Goal: Transaction & Acquisition: Purchase product/service

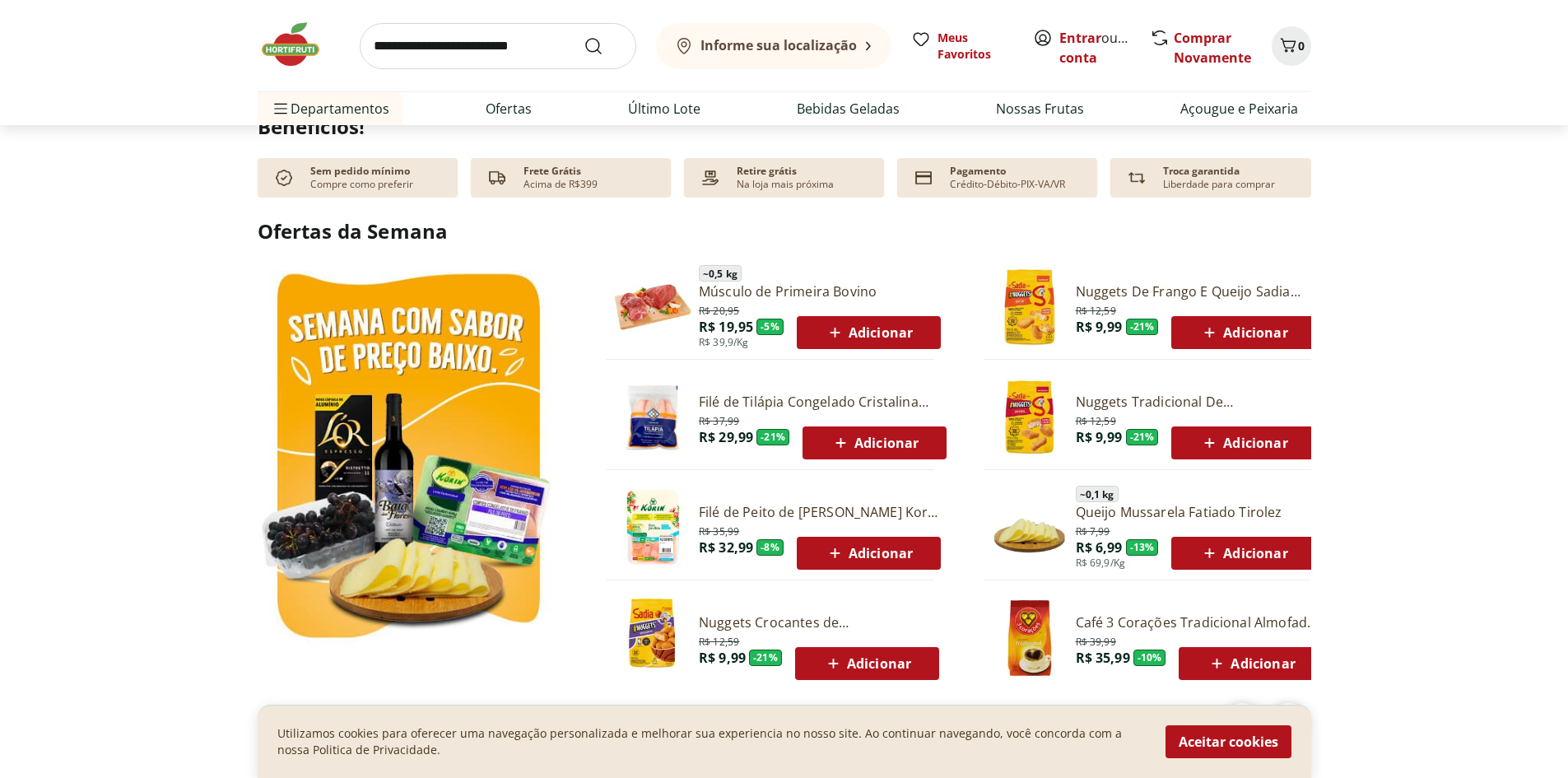
scroll to position [740, 0]
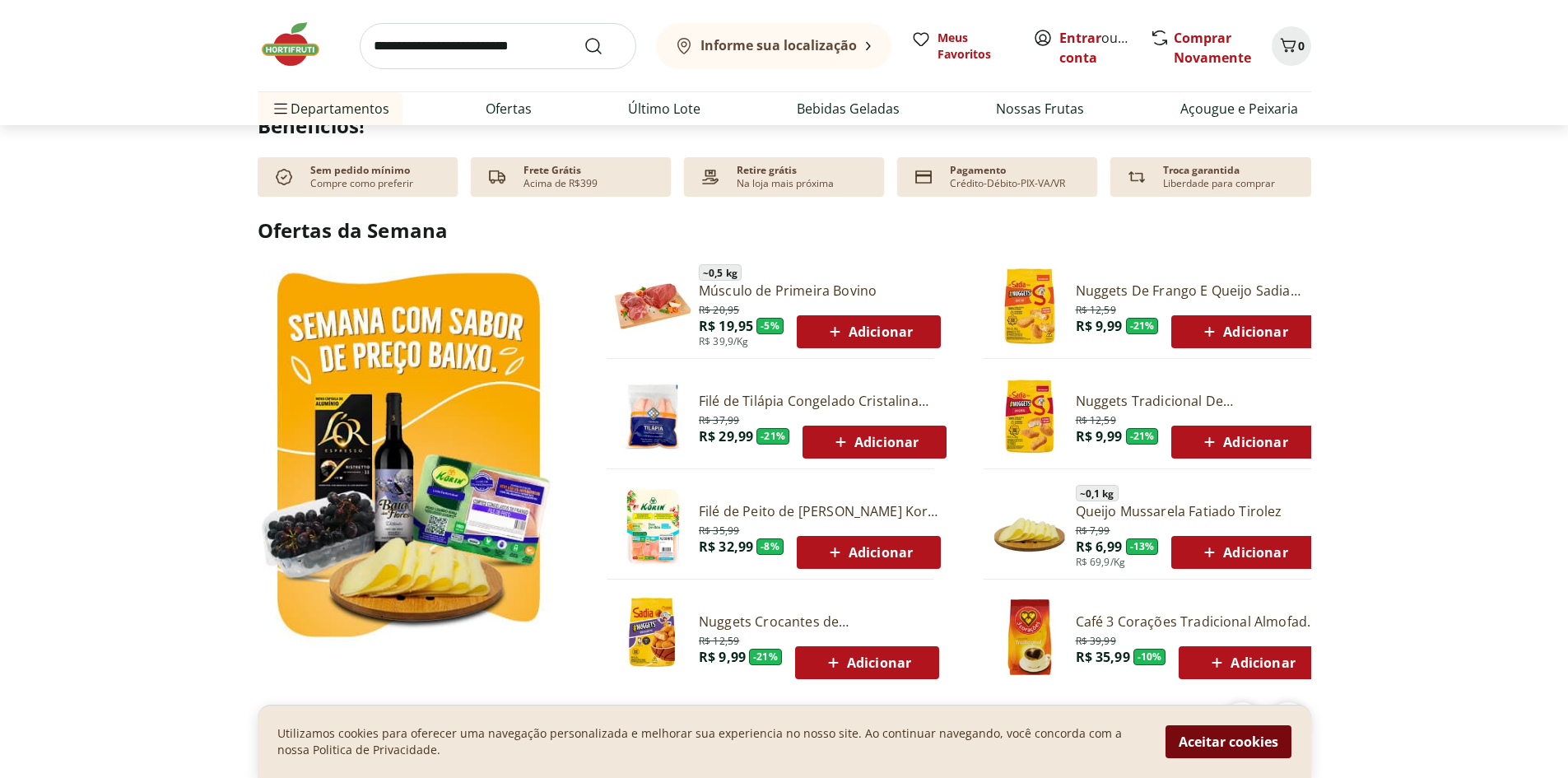
click at [1213, 737] on button "Aceitar cookies" at bounding box center [1228, 741] width 126 height 33
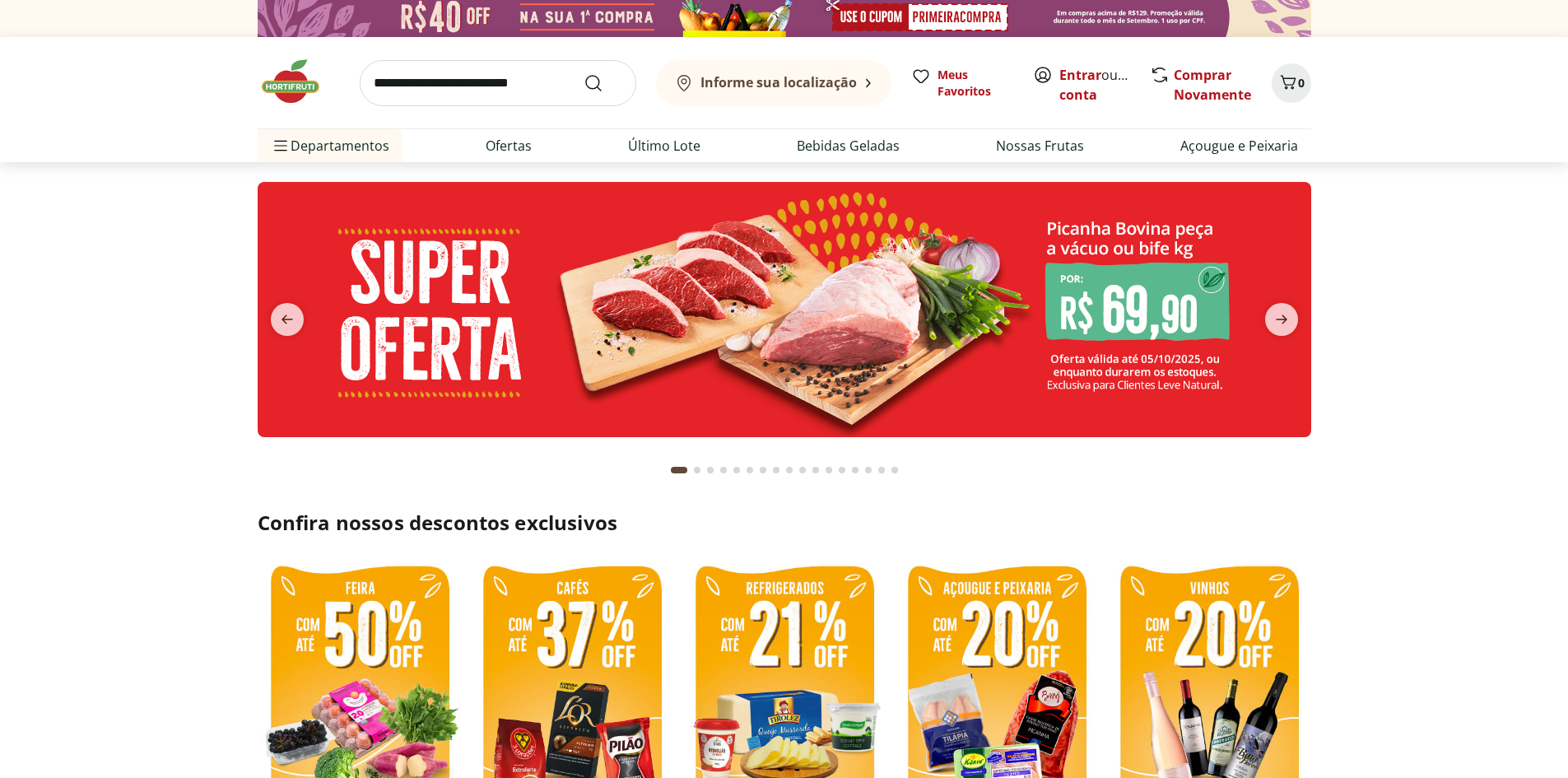
scroll to position [0, 0]
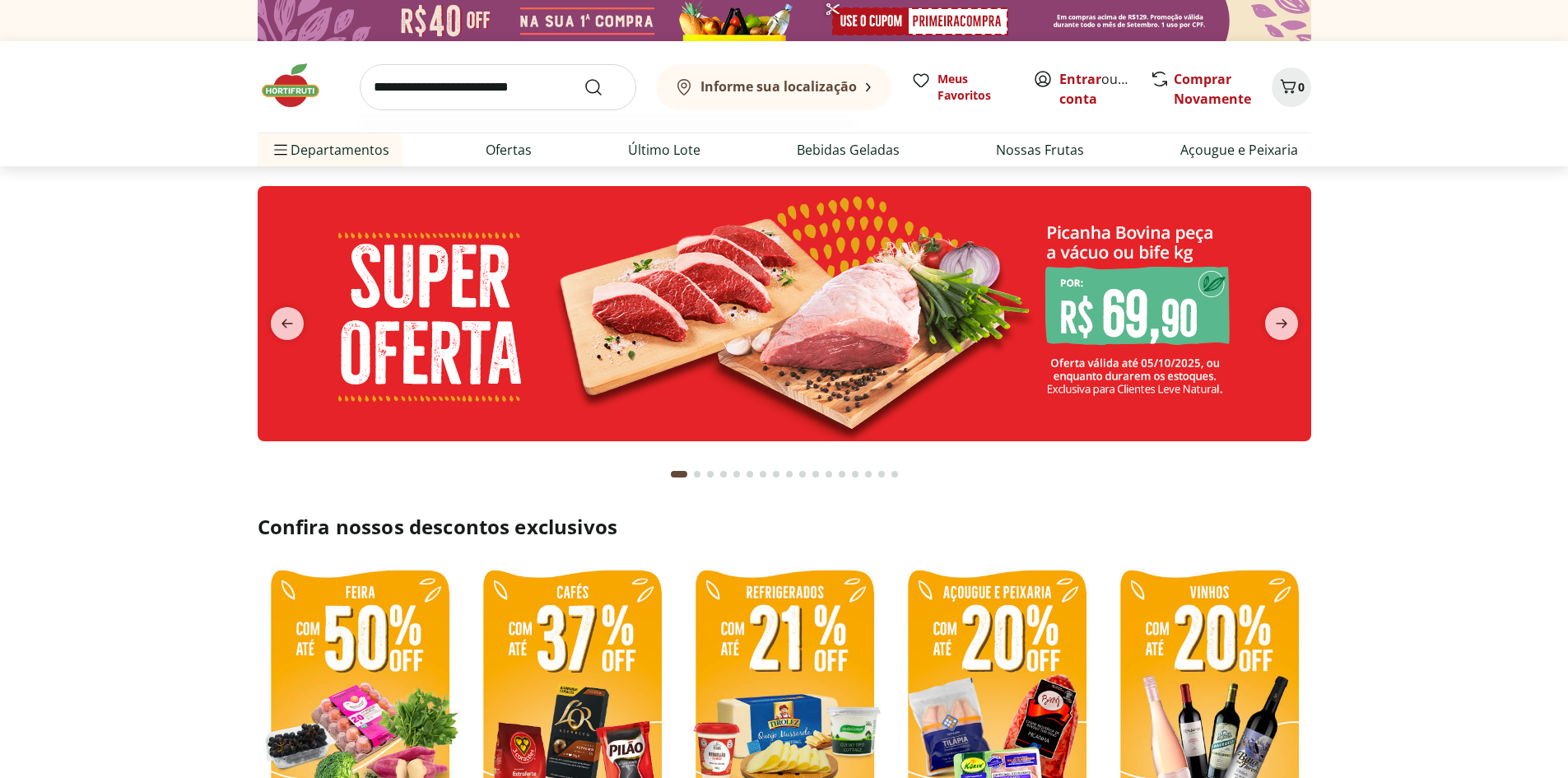
click at [417, 85] on input "search" at bounding box center [498, 87] width 277 height 46
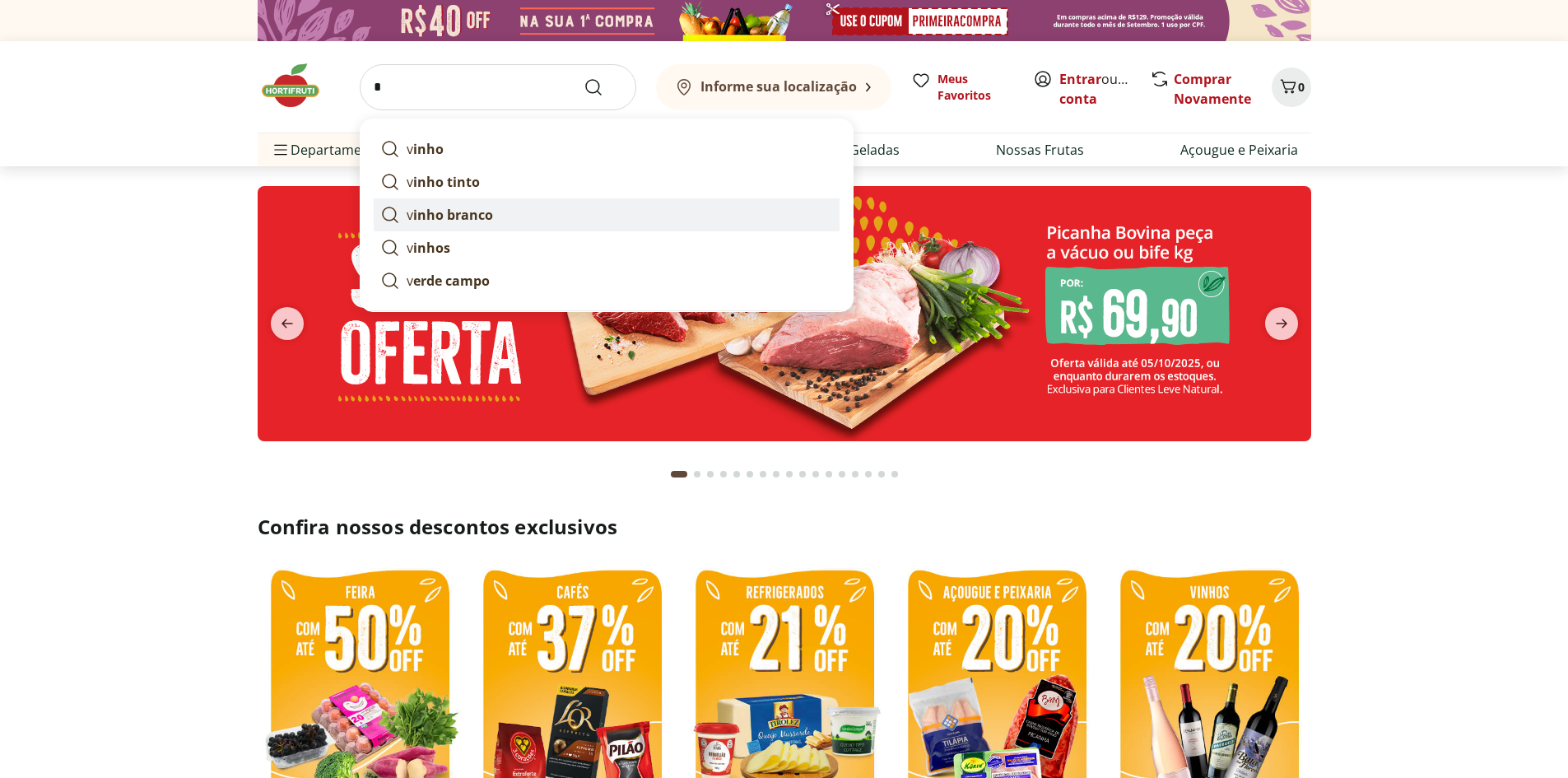
click at [477, 212] on strong "inho branco" at bounding box center [453, 214] width 79 height 18
type input "**********"
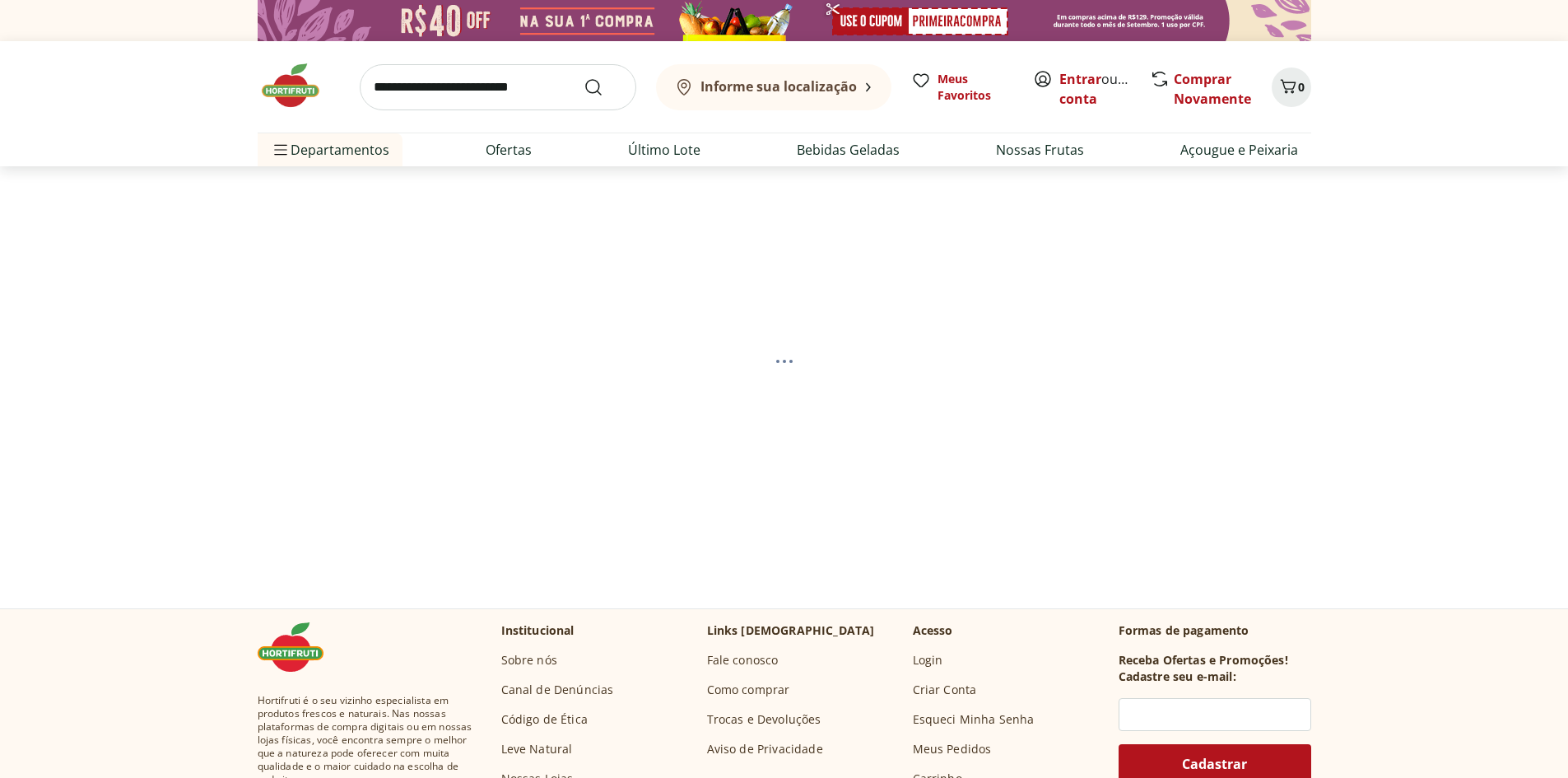
select select "**********"
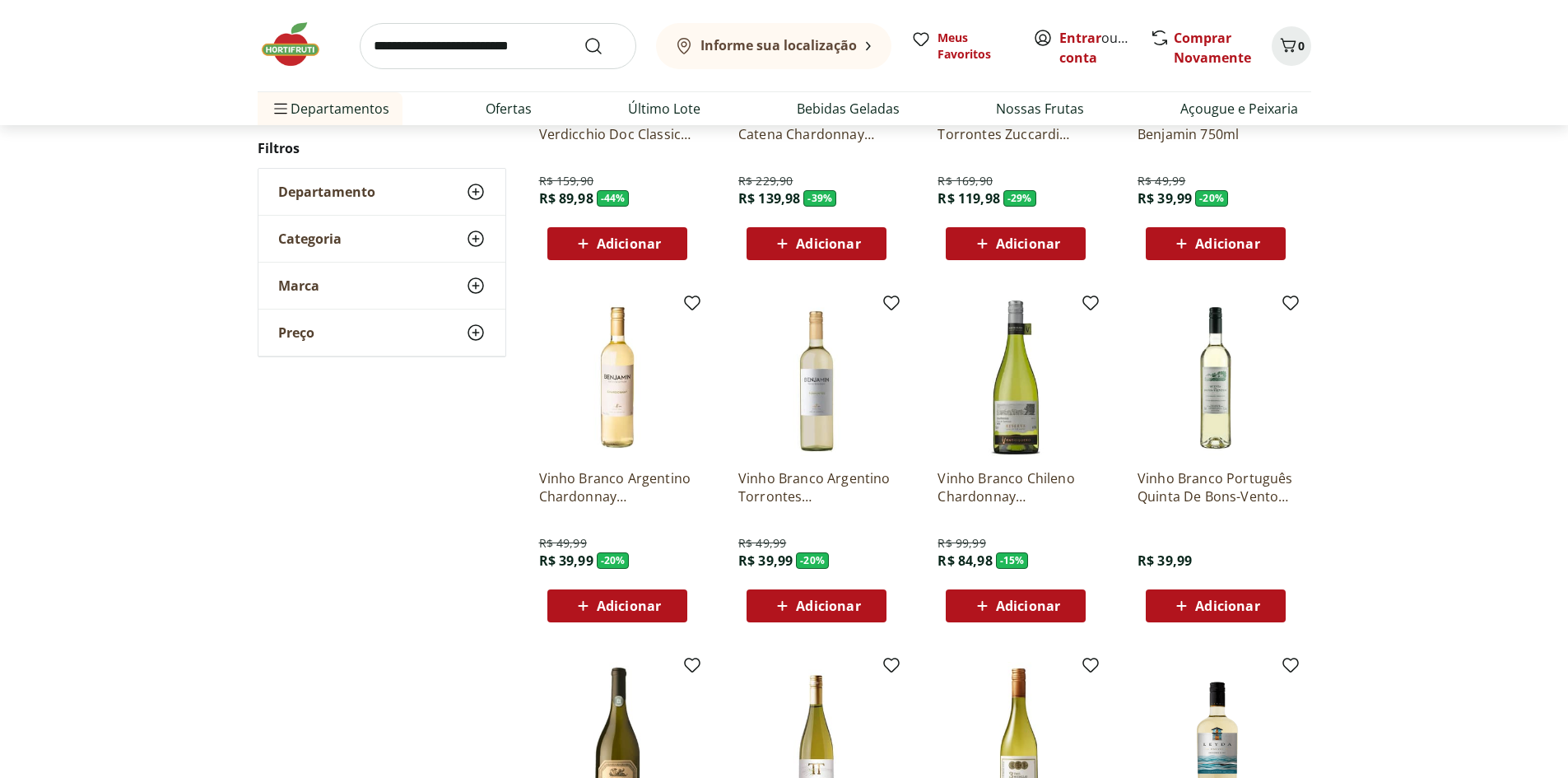
scroll to position [740, 0]
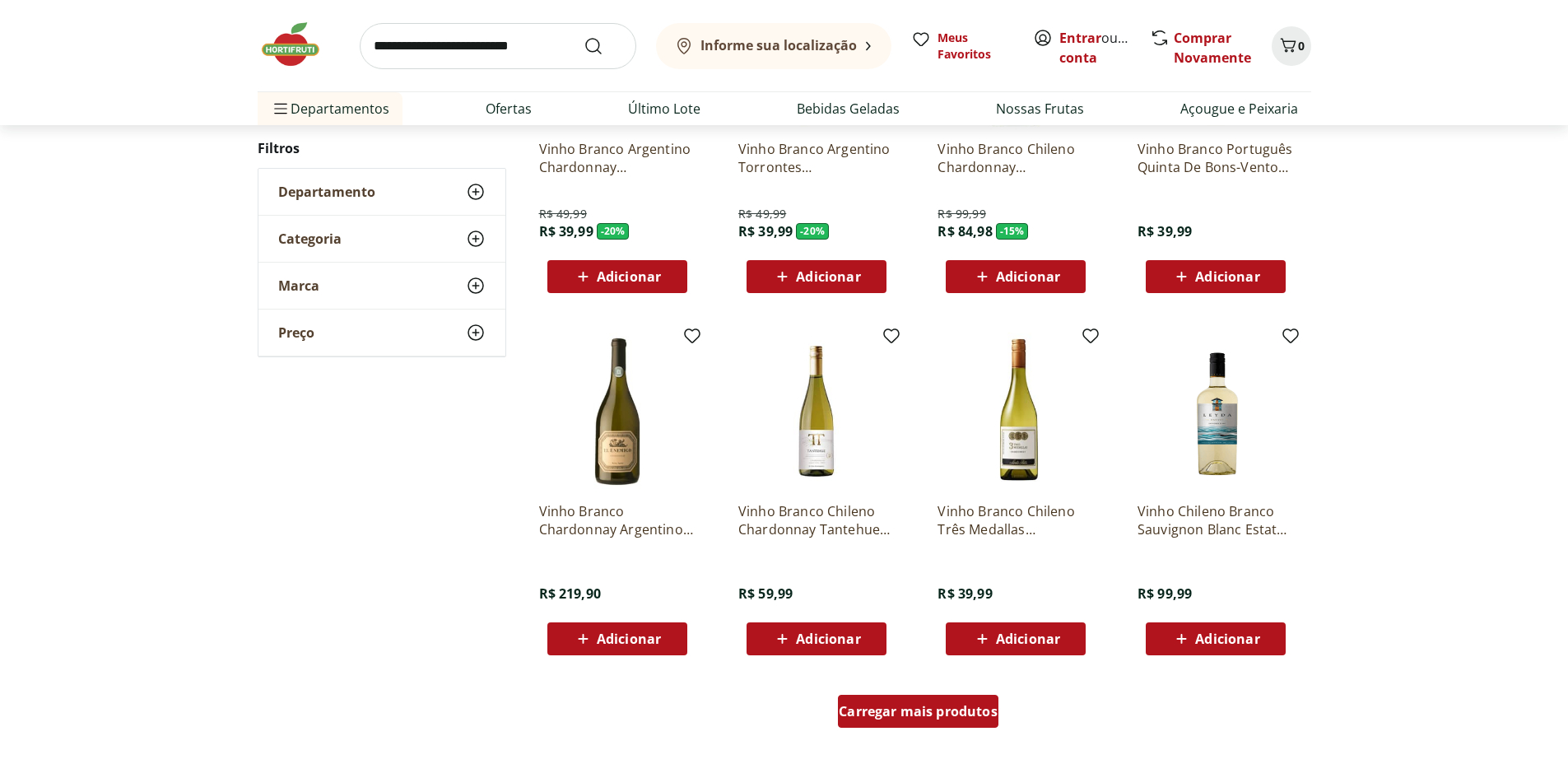
click at [889, 726] on div "Carregar mais produtos" at bounding box center [918, 711] width 161 height 33
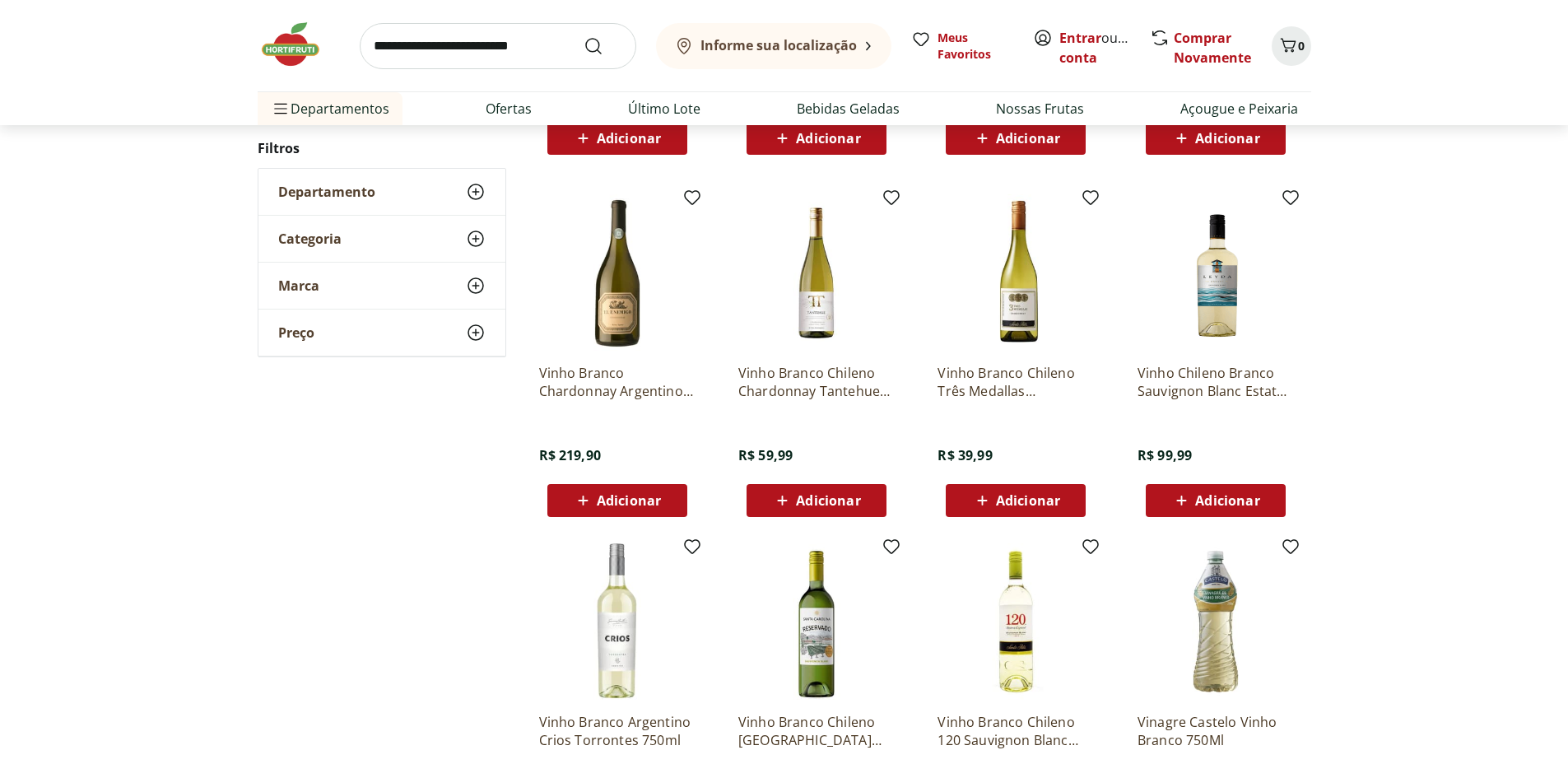
scroll to position [1070, 0]
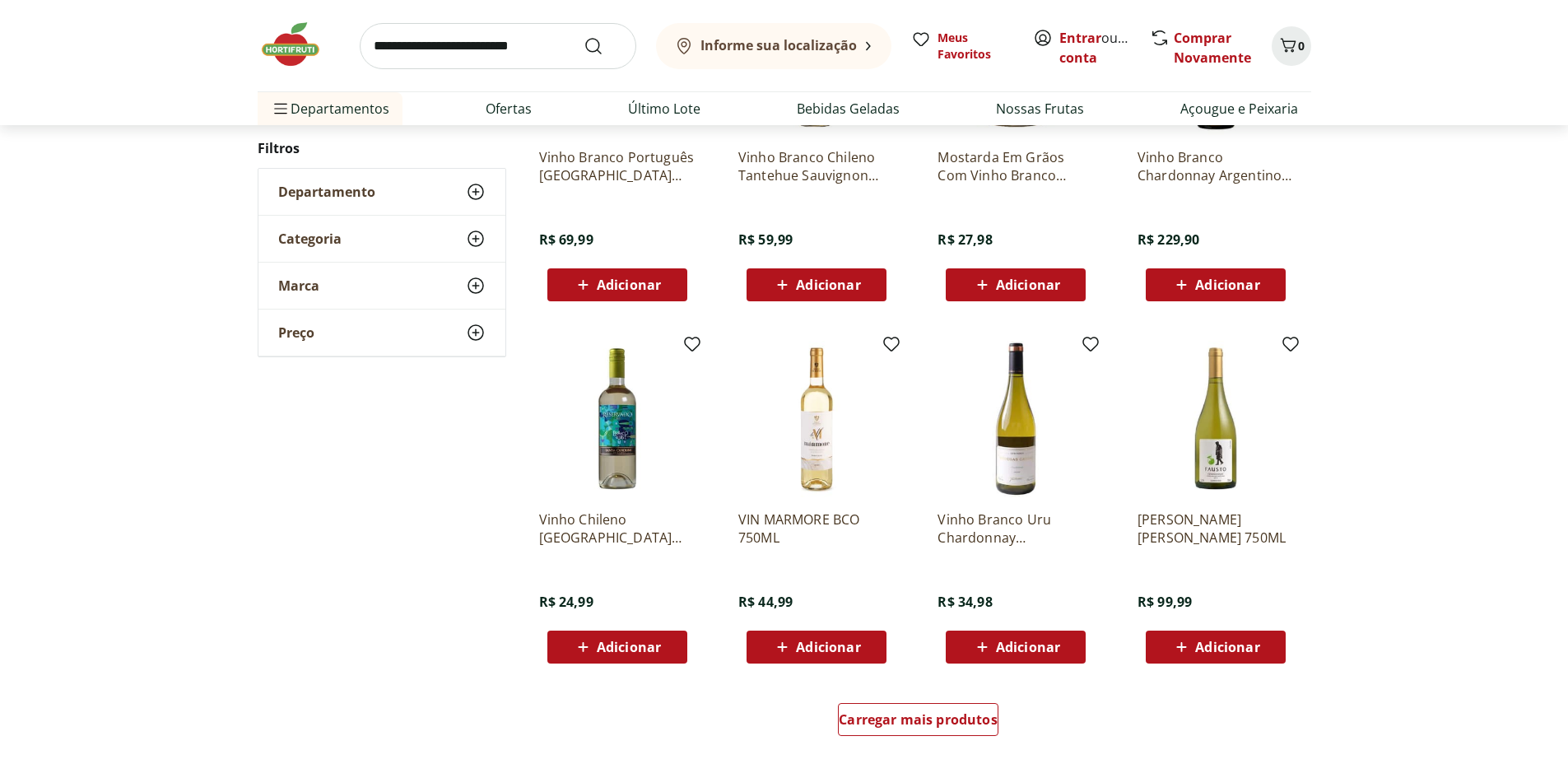
scroll to position [823, 0]
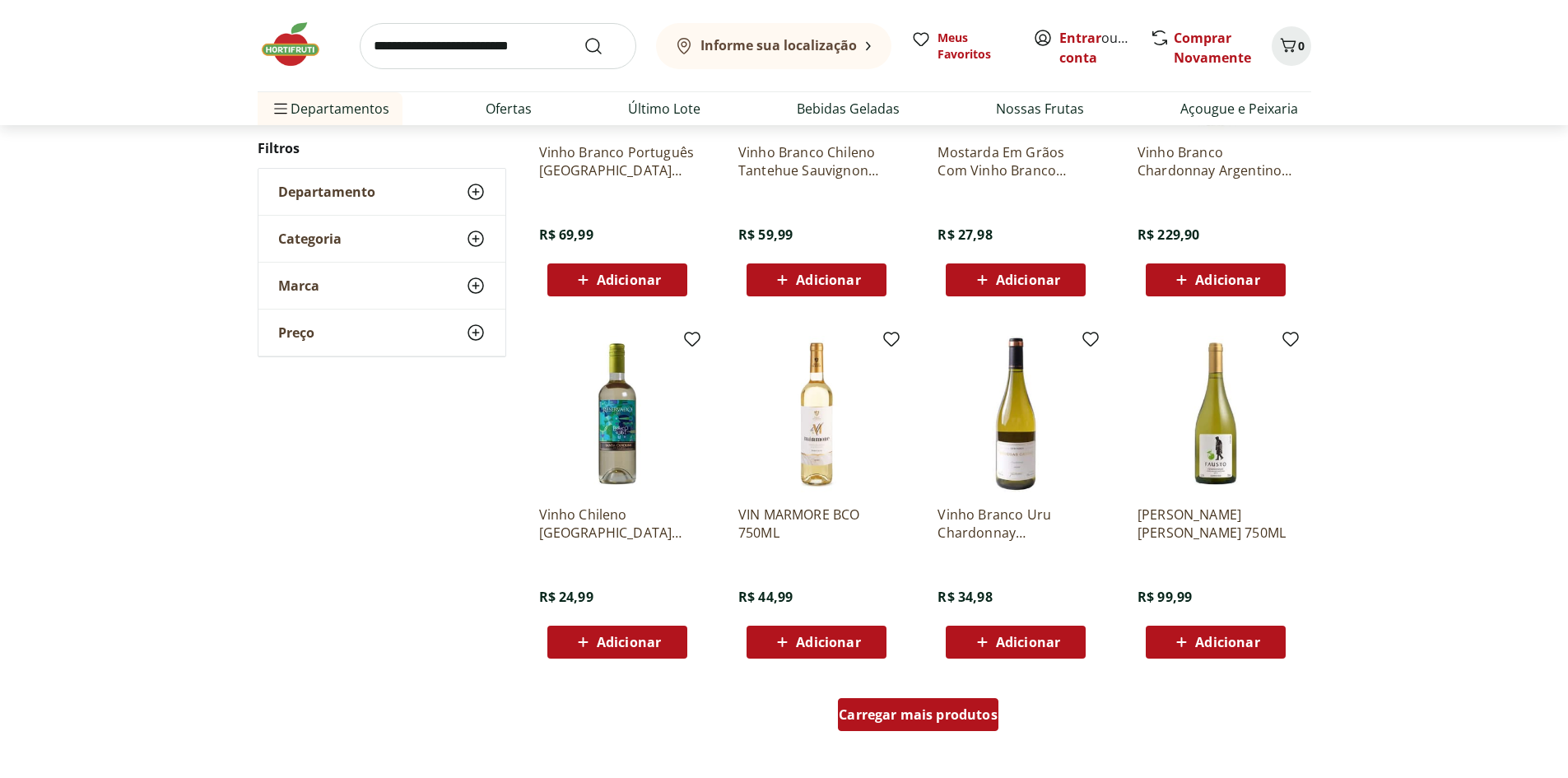
click at [909, 727] on div "Carregar mais produtos" at bounding box center [918, 714] width 161 height 33
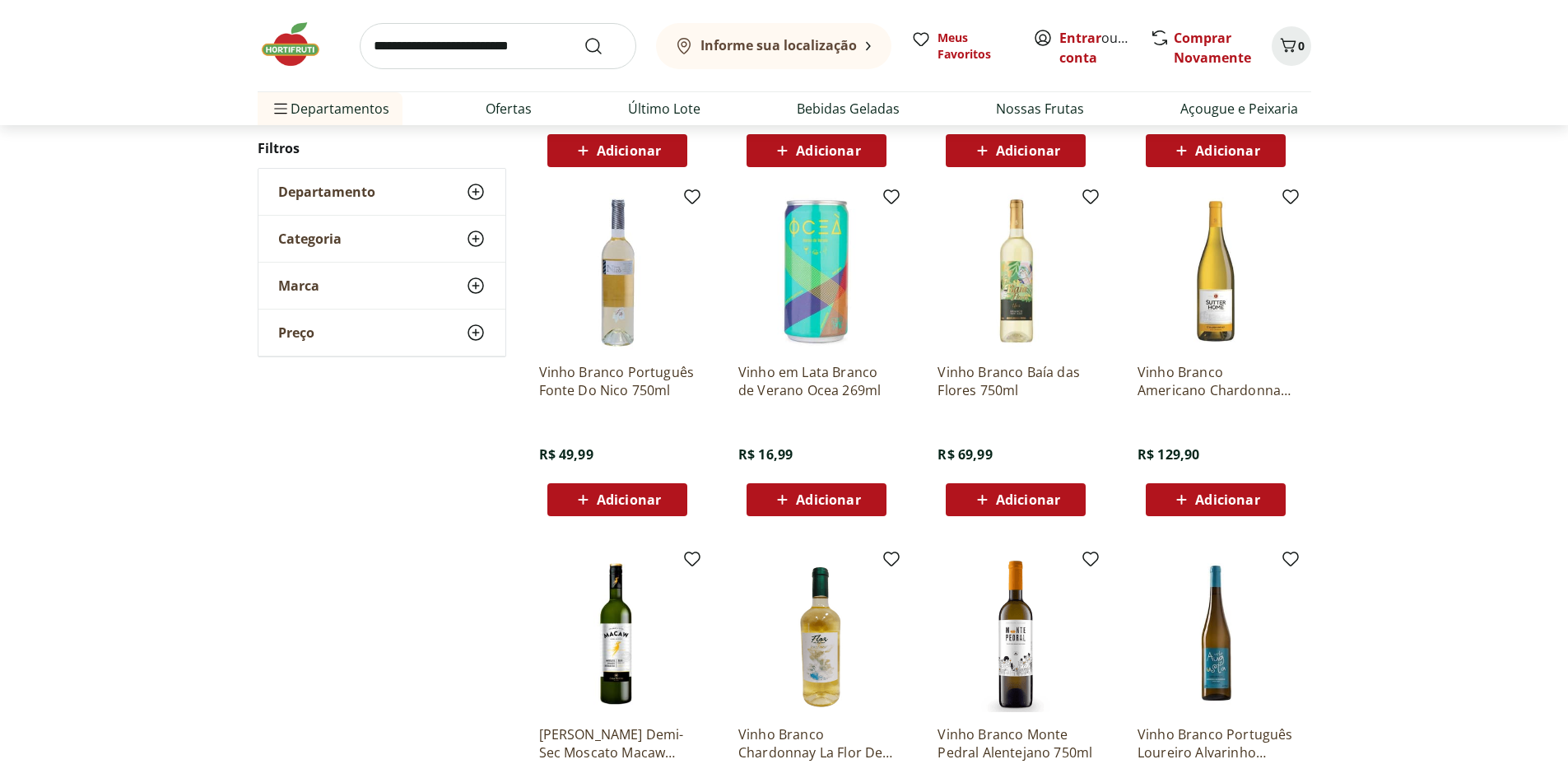
scroll to position [1317, 0]
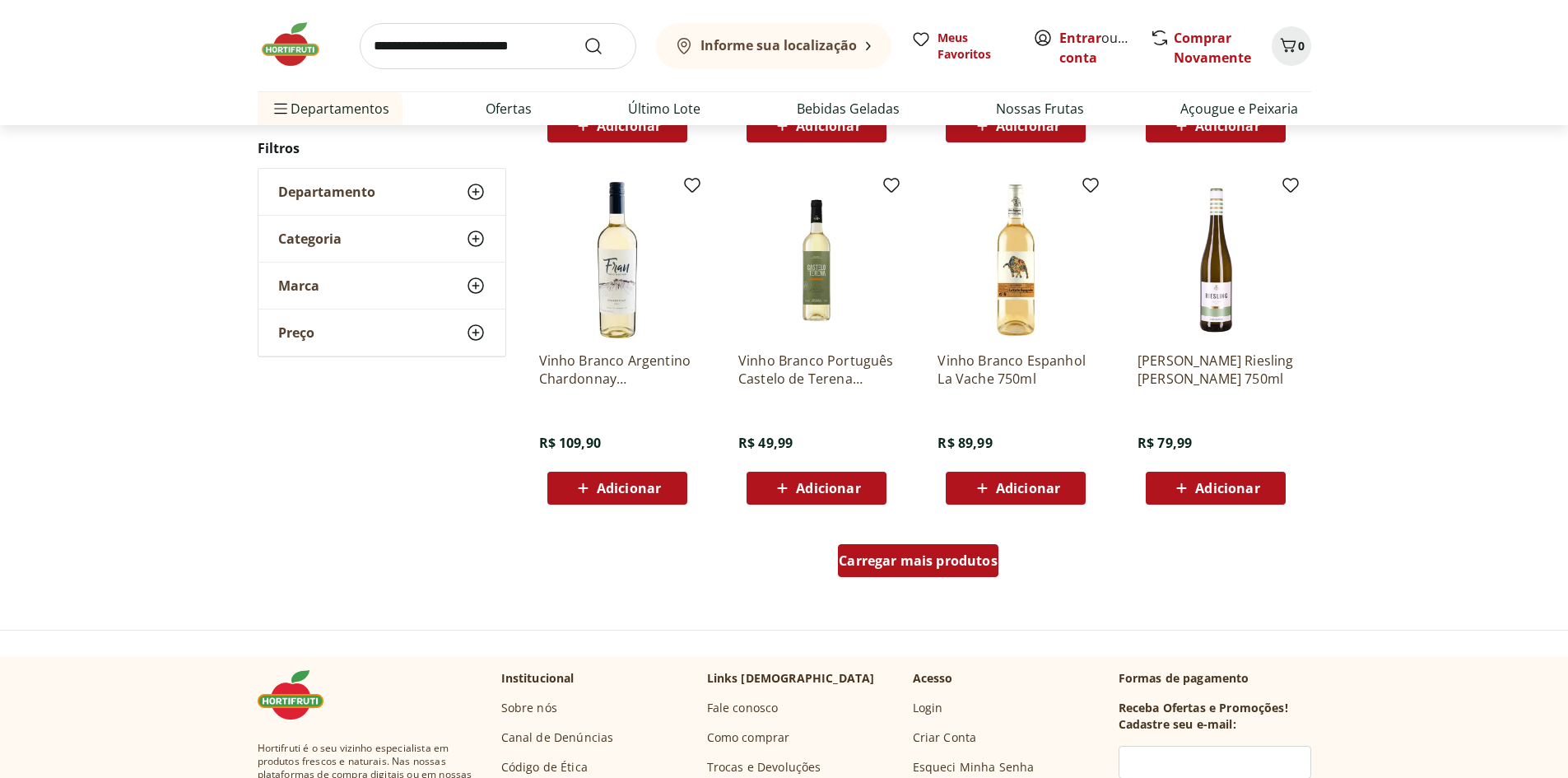
scroll to position [985, 0]
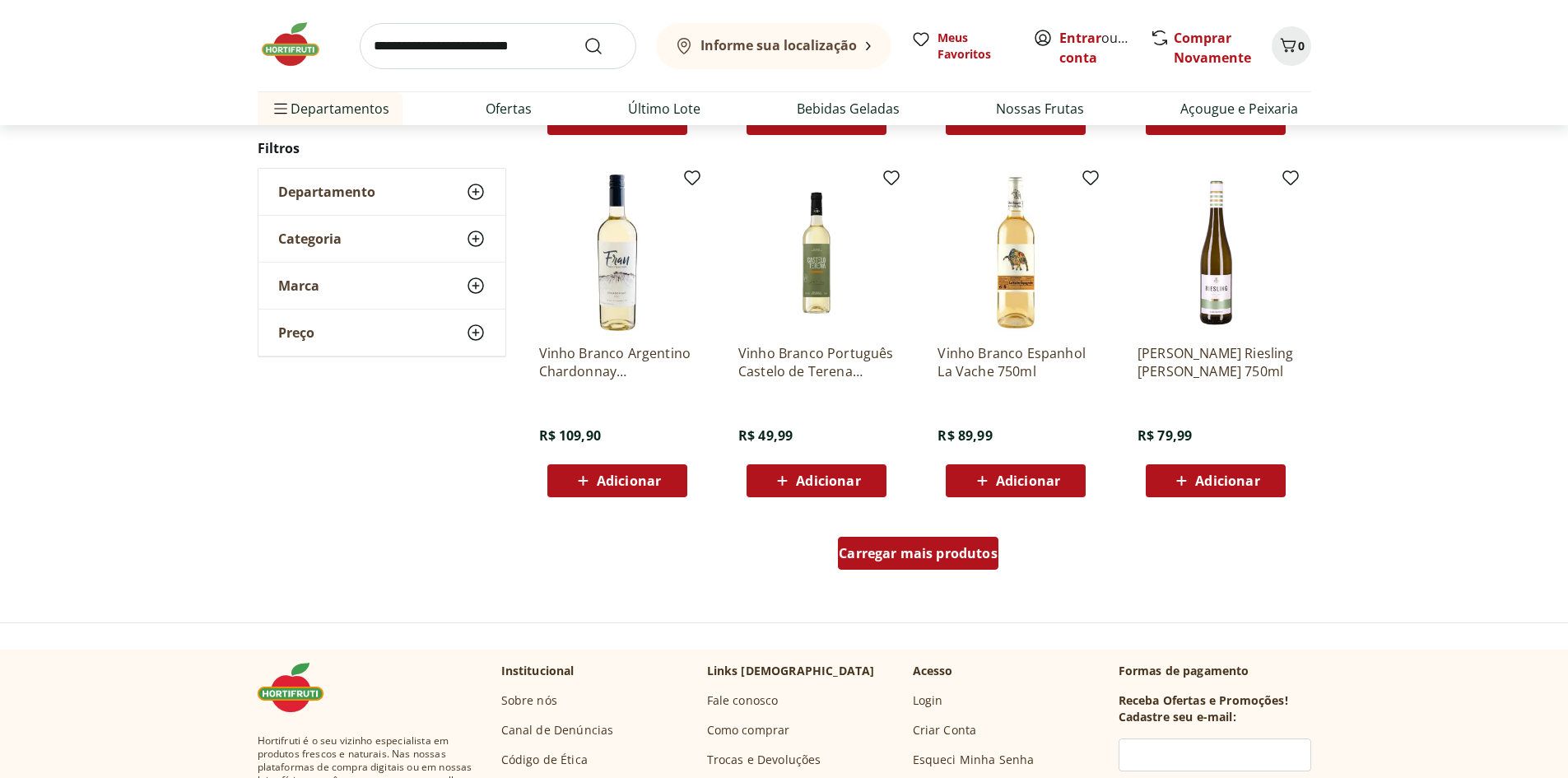
click at [909, 556] on span "Carregar mais produtos" at bounding box center [918, 553] width 159 height 13
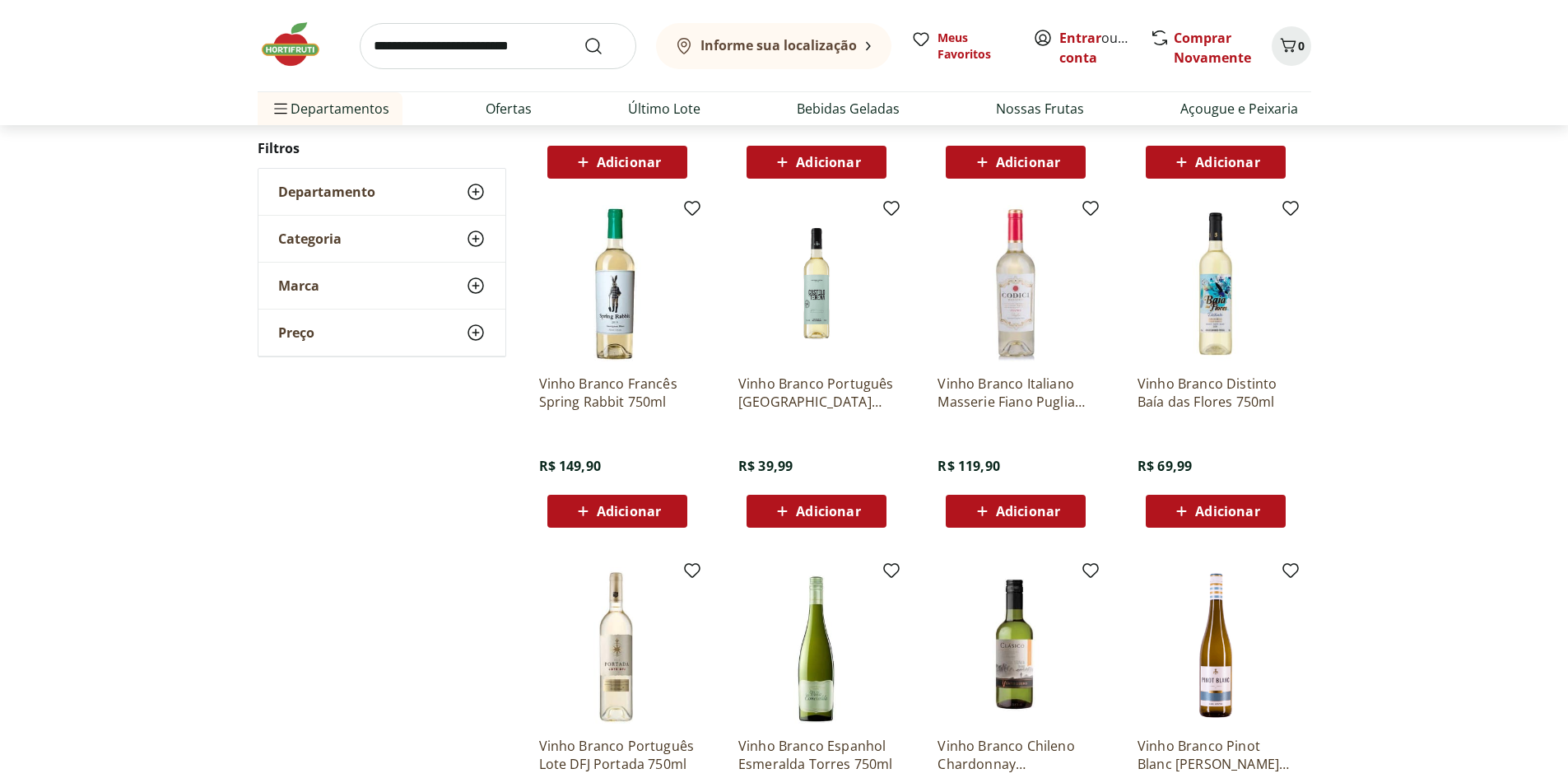
scroll to position [1313, 0]
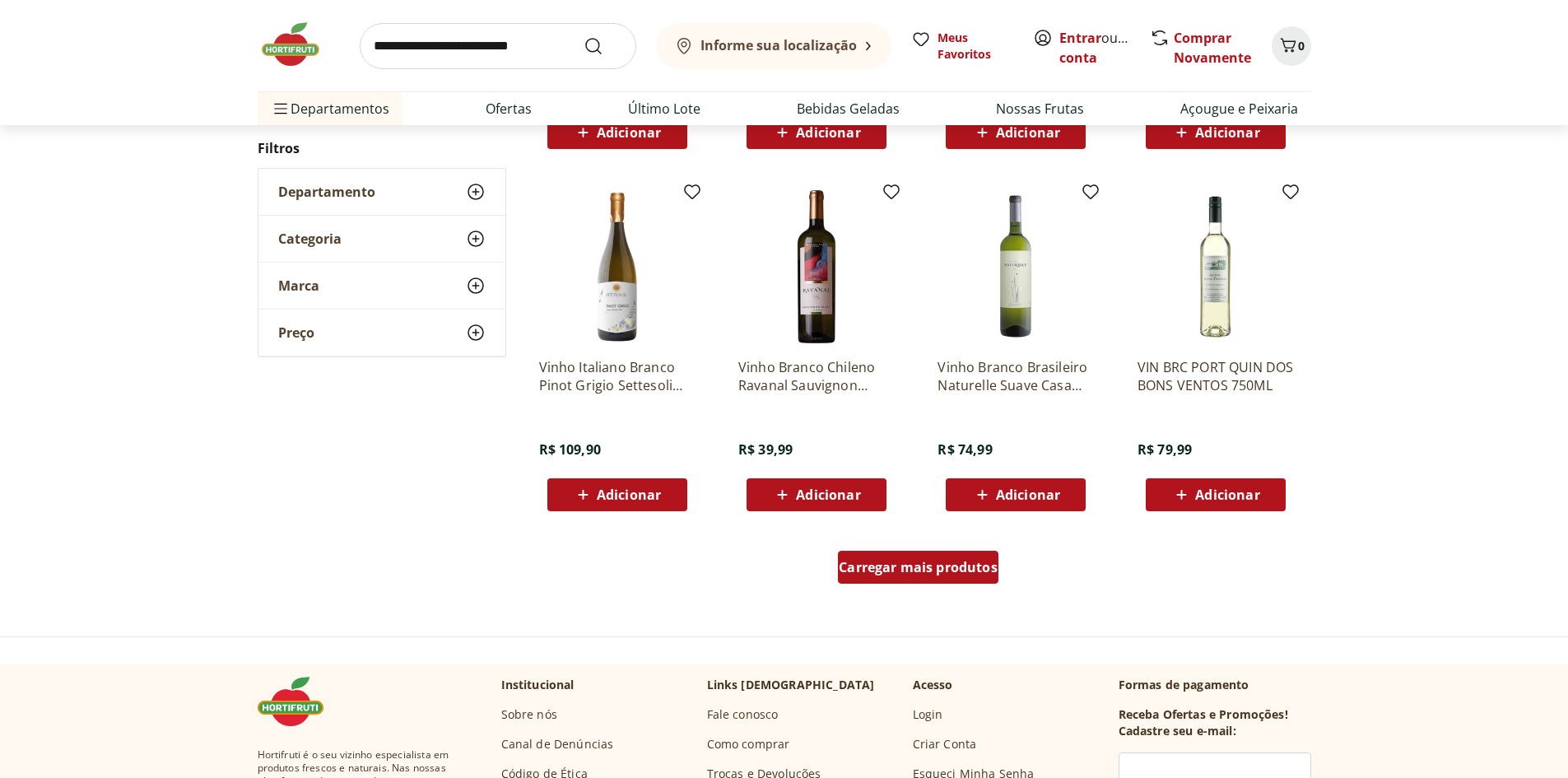
scroll to position [981, 0]
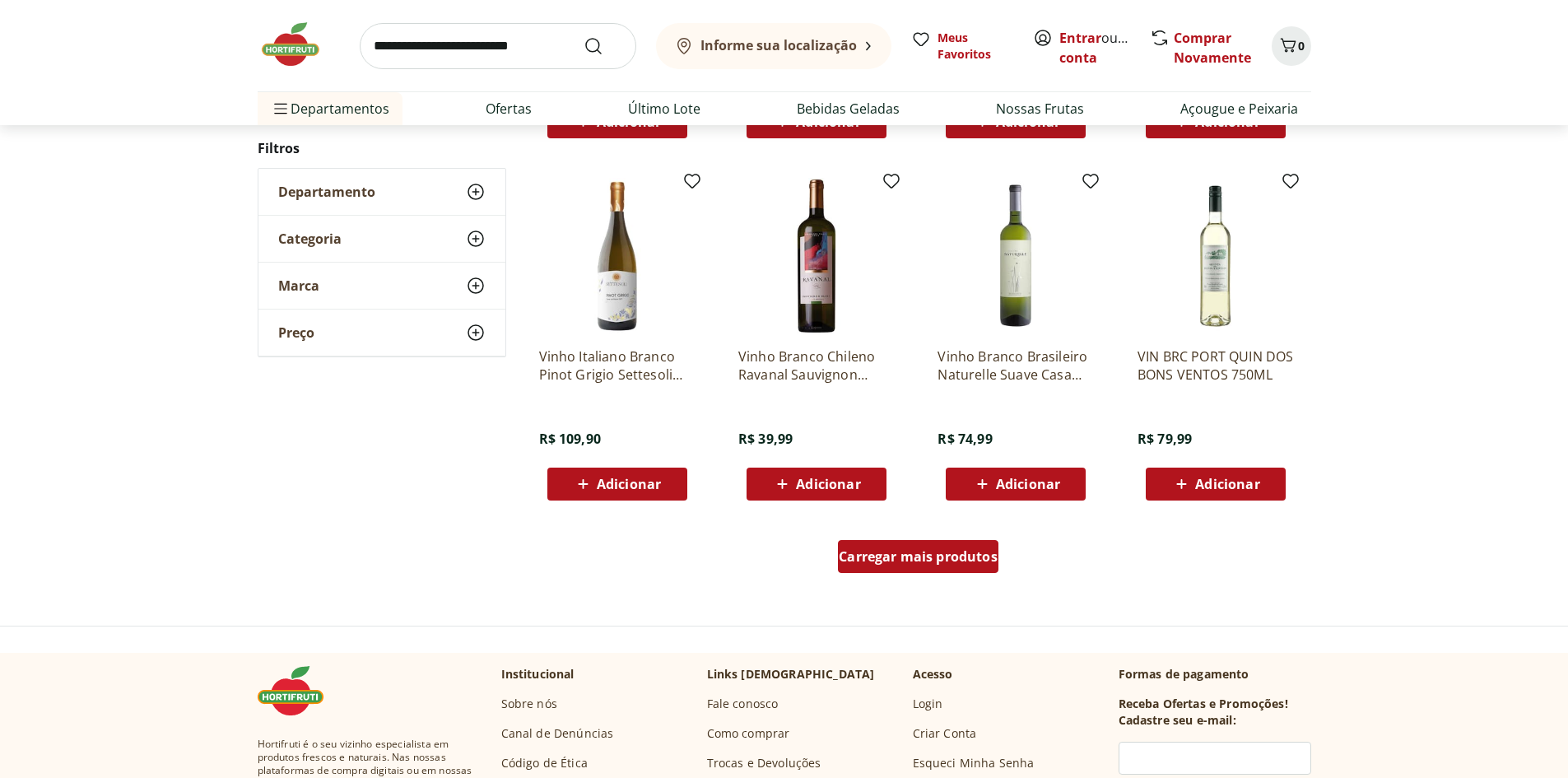
click at [909, 556] on span "Carregar mais produtos" at bounding box center [918, 556] width 159 height 13
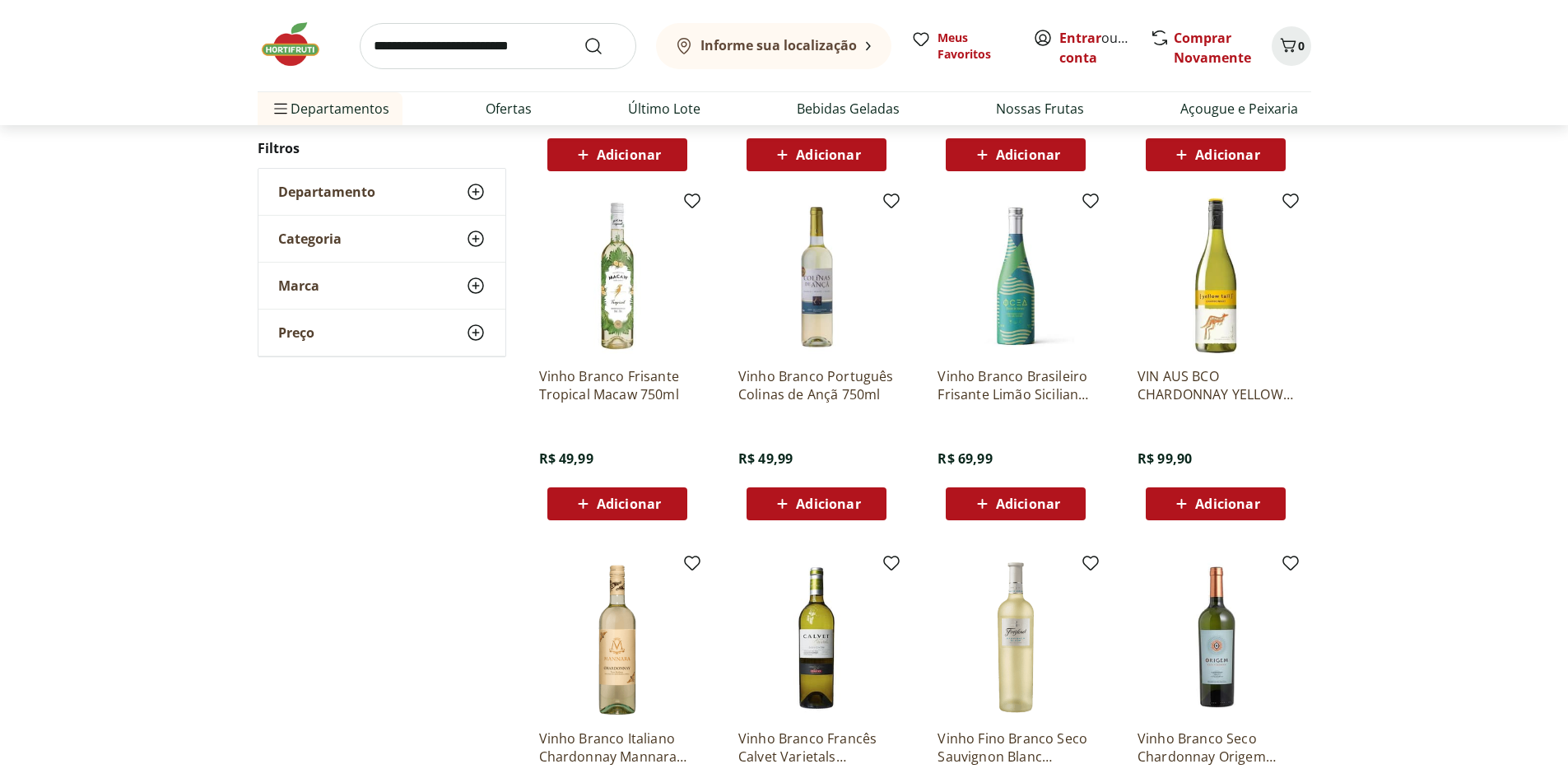
scroll to position [566, 0]
